Goal: Check status: Check status

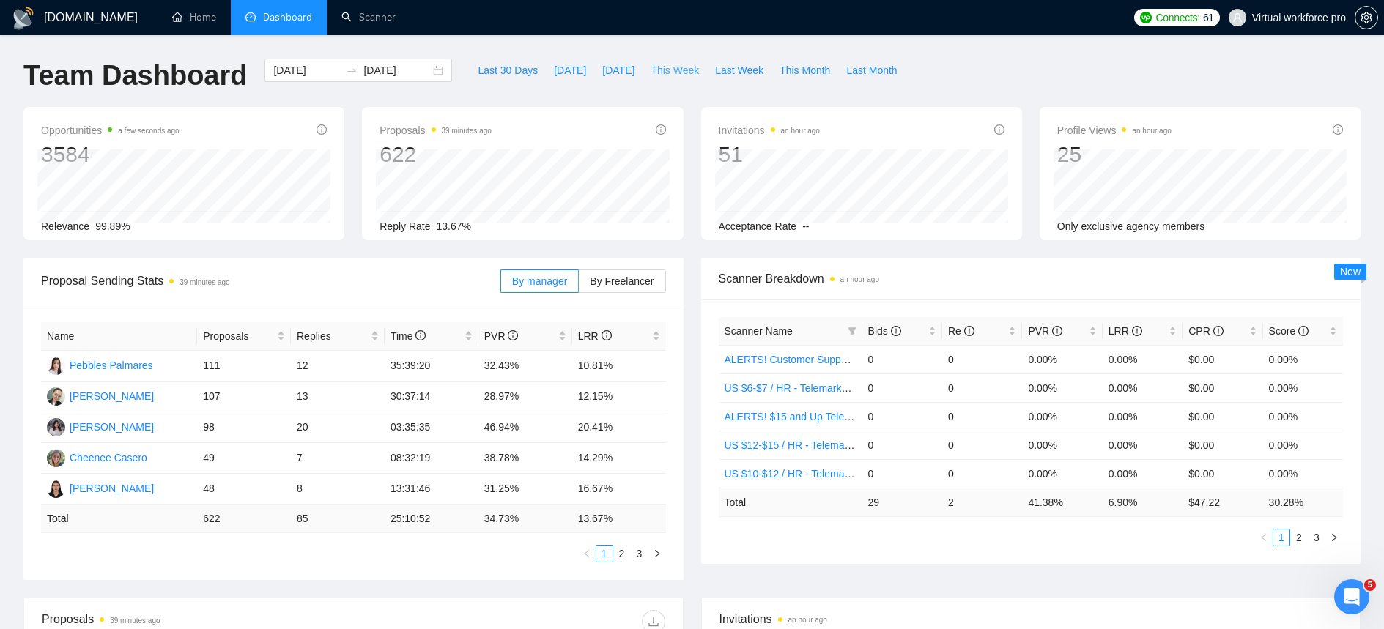
click at [688, 67] on span "This Week" at bounding box center [674, 70] width 48 height 16
type input "2025-08-25"
type input "2025-08-31"
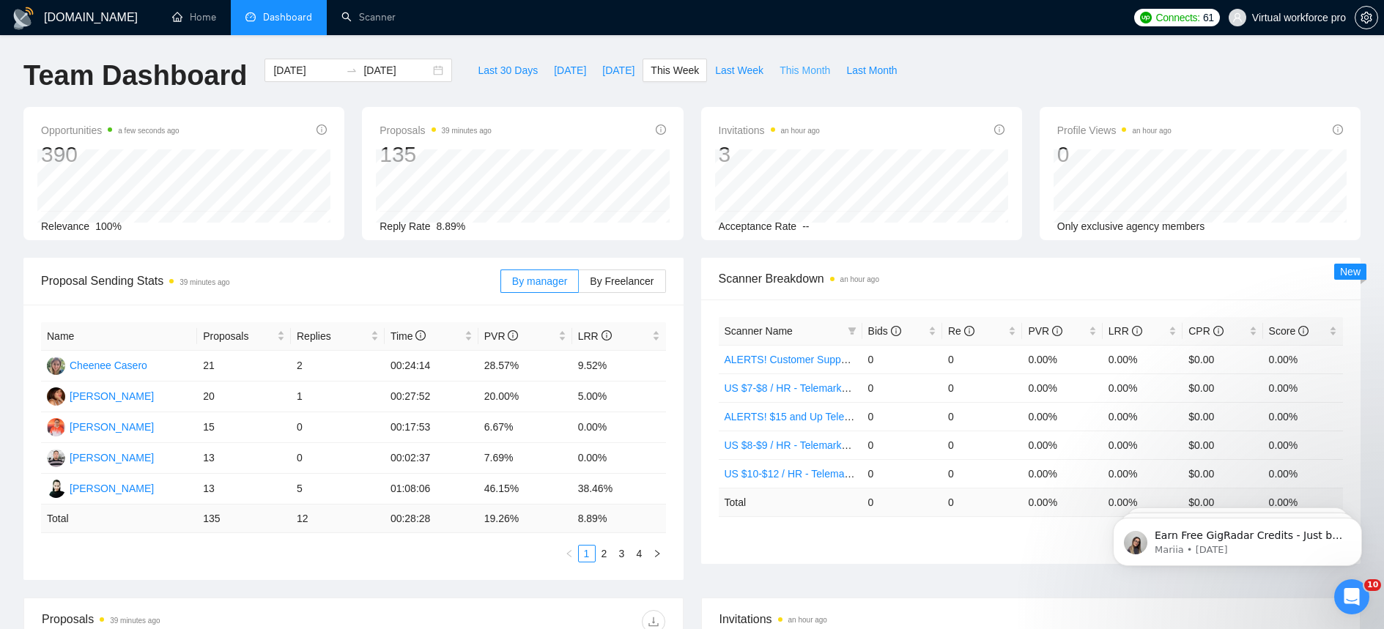
click at [804, 72] on span "This Month" at bounding box center [804, 70] width 51 height 16
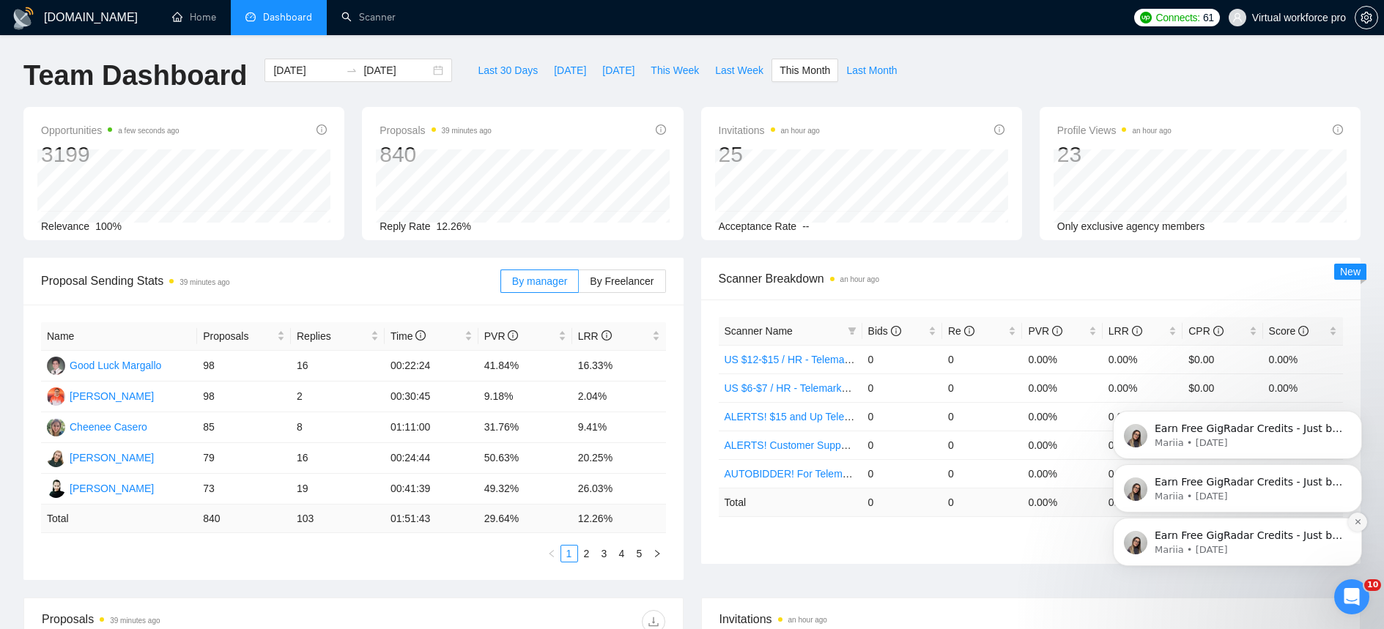
click at [1355, 526] on button "Dismiss notification" at bounding box center [1357, 522] width 19 height 19
click at [1357, 526] on button "Dismiss notification" at bounding box center [1357, 522] width 19 height 19
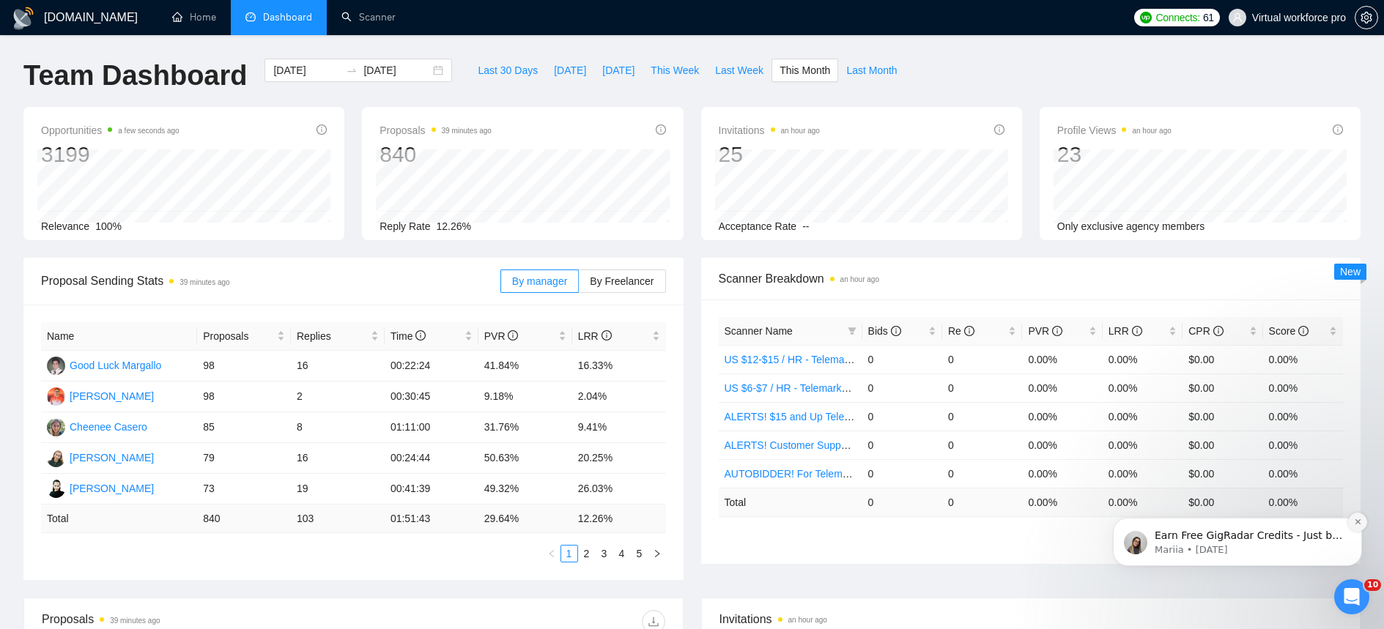
click at [1360, 522] on icon "Dismiss notification" at bounding box center [1358, 522] width 8 height 8
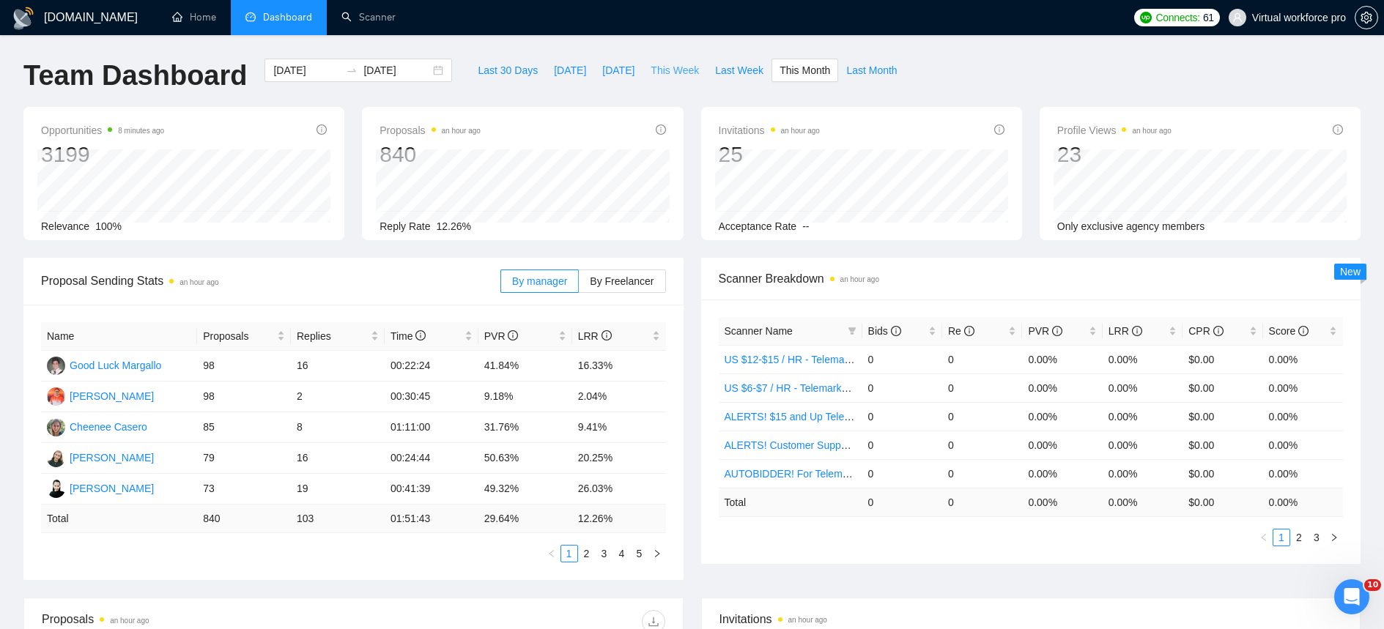
click at [681, 65] on span "This Week" at bounding box center [674, 70] width 48 height 16
type input "2025-08-25"
